Goal: Information Seeking & Learning: Check status

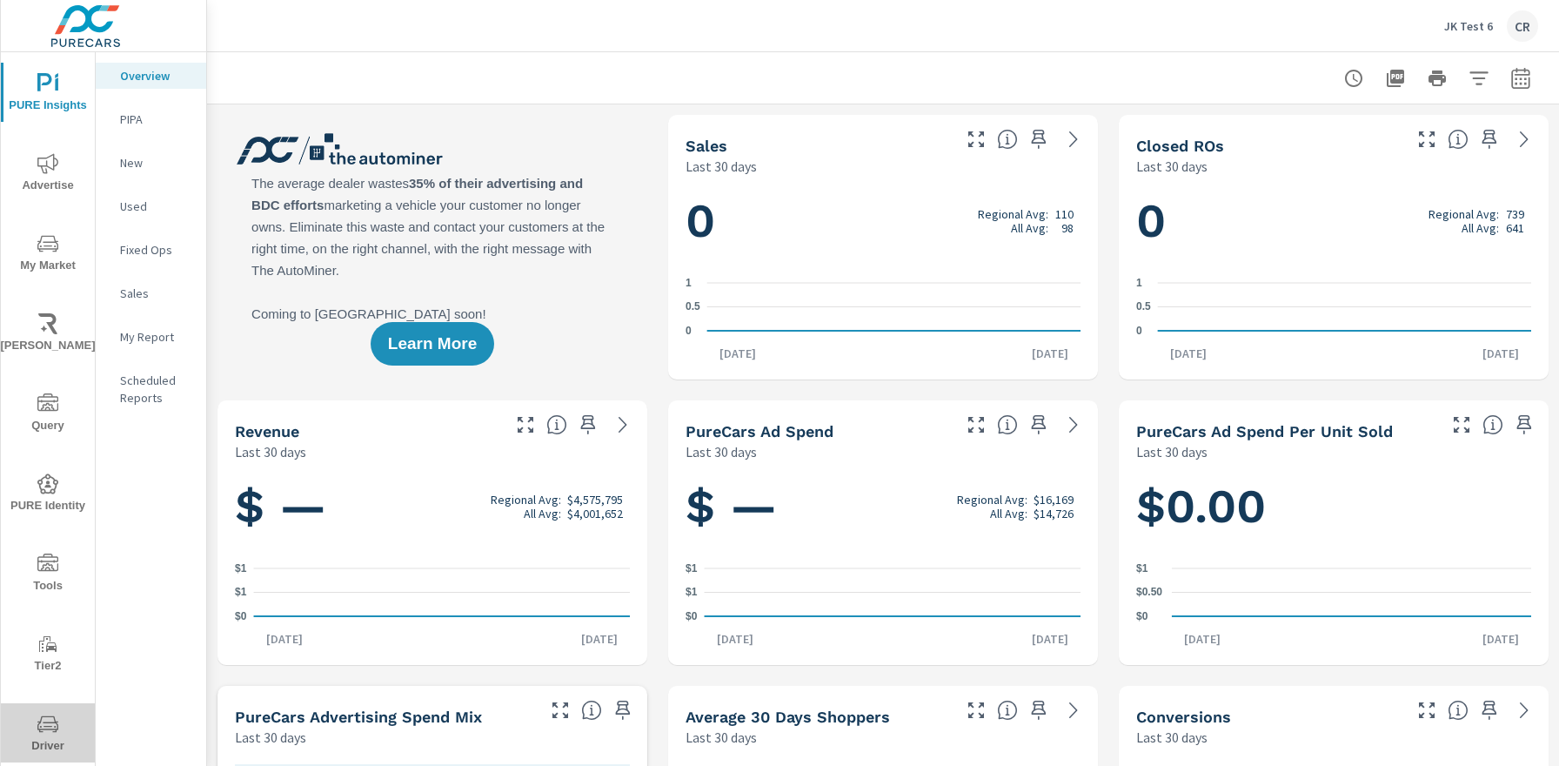
click at [39, 736] on span "Driver" at bounding box center [48, 734] width 84 height 43
